Goal: Navigation & Orientation: Find specific page/section

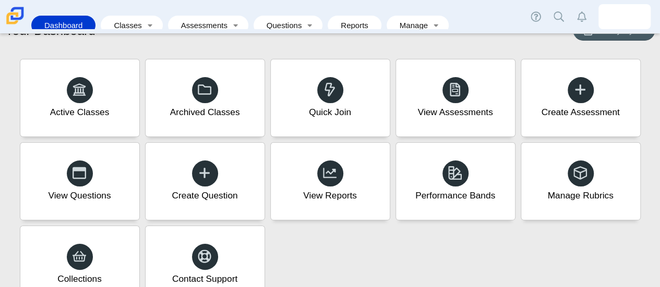
scroll to position [38, 0]
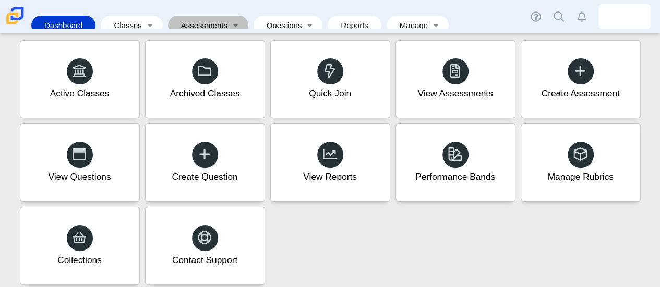
click at [213, 17] on link "Assessments" at bounding box center [200, 25] width 55 height 19
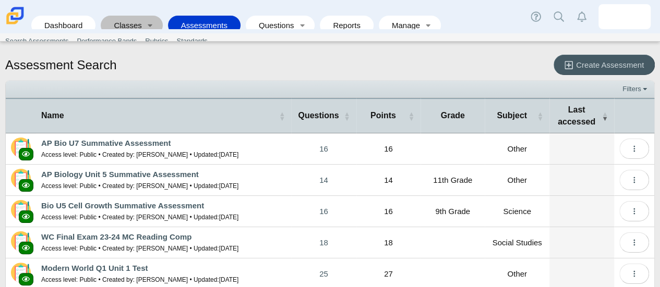
click at [122, 21] on link "Classes" at bounding box center [124, 25] width 37 height 19
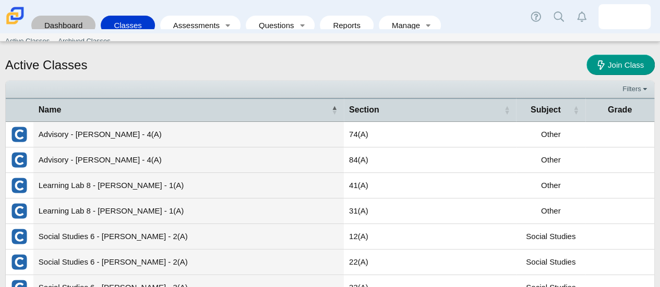
click at [78, 16] on link "Dashboard" at bounding box center [64, 25] width 54 height 19
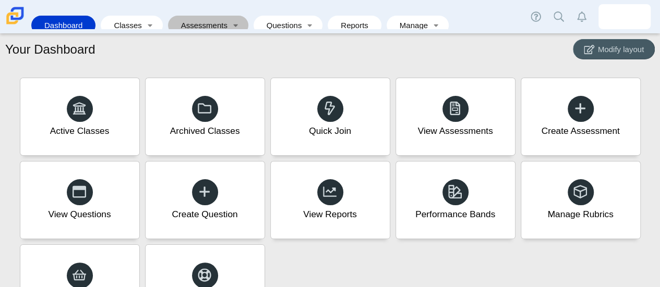
click at [220, 16] on link "Assessments" at bounding box center [200, 25] width 55 height 19
